Goal: Task Accomplishment & Management: Manage account settings

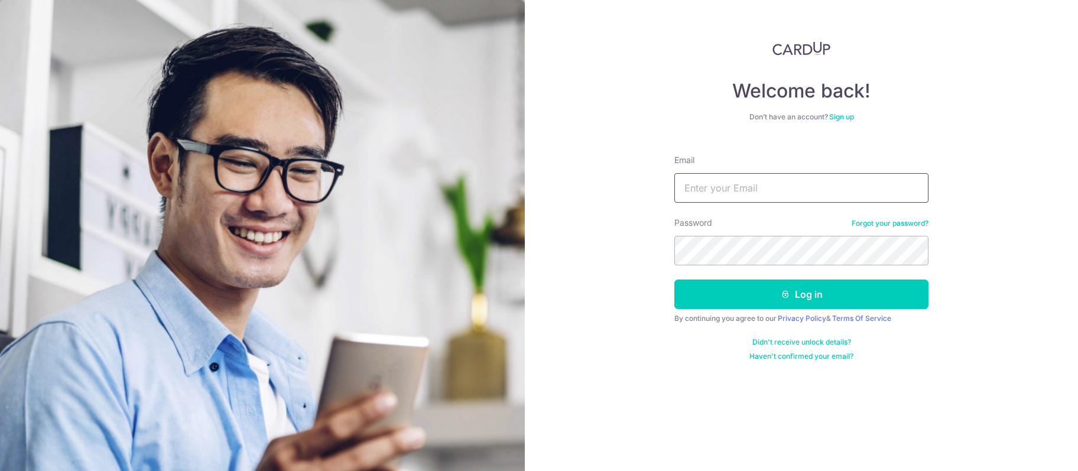
click at [757, 196] on input "Email" at bounding box center [801, 188] width 254 height 30
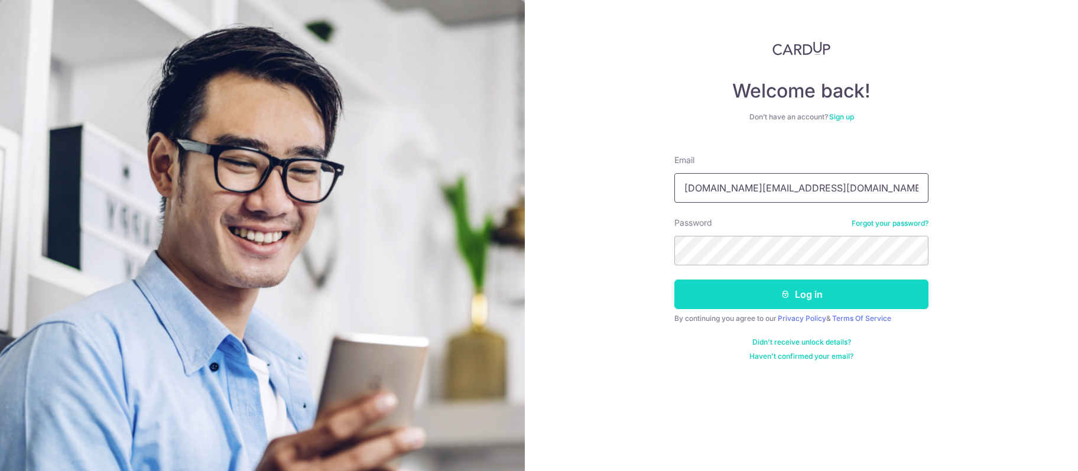
type input "[DOMAIN_NAME][EMAIL_ADDRESS][DOMAIN_NAME]"
click at [756, 296] on button "Log in" at bounding box center [801, 295] width 254 height 30
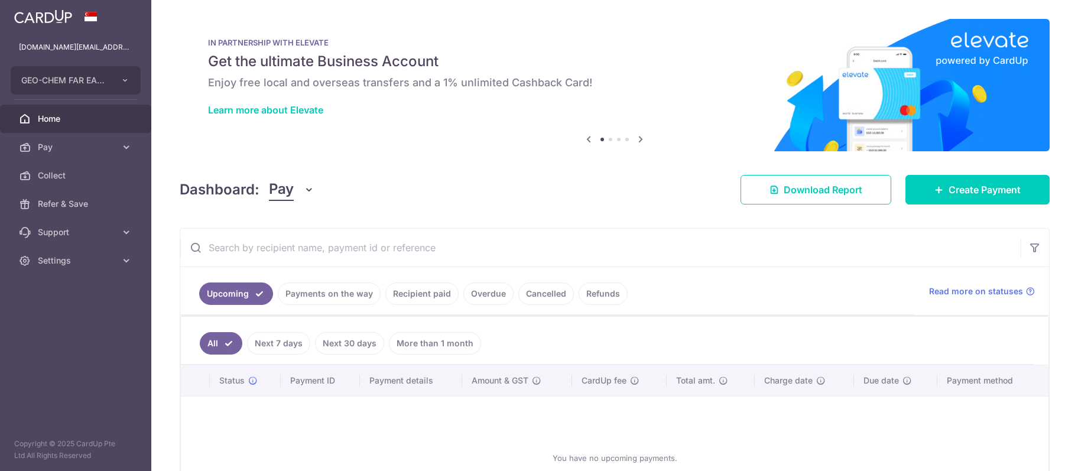
click at [341, 287] on link "Payments on the way" at bounding box center [329, 294] width 103 height 22
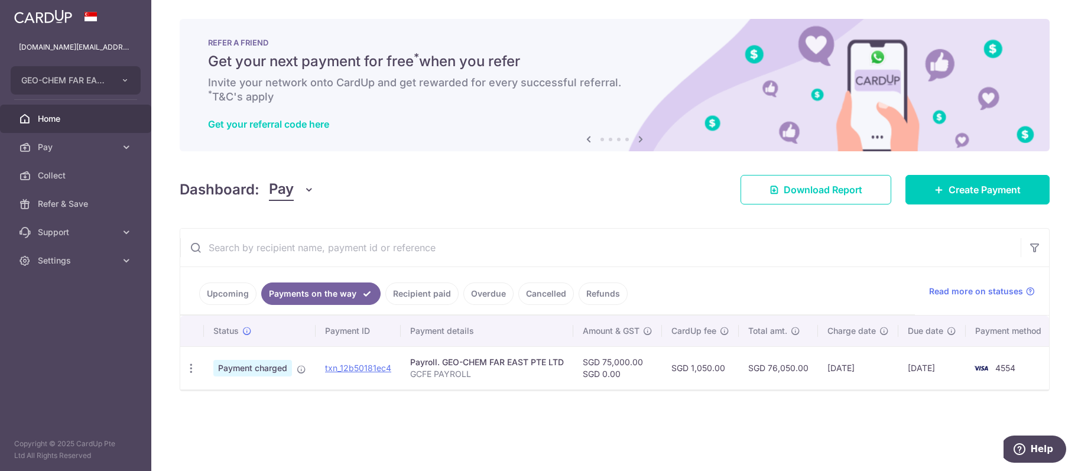
click at [55, 118] on span "Home" at bounding box center [77, 119] width 78 height 12
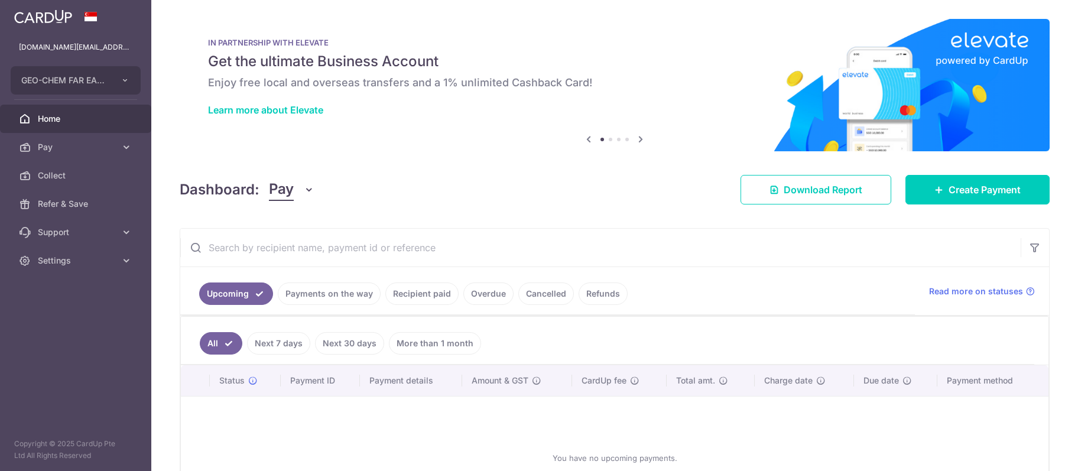
click at [316, 299] on link "Payments on the way" at bounding box center [329, 294] width 103 height 22
